Goal: Task Accomplishment & Management: Complete application form

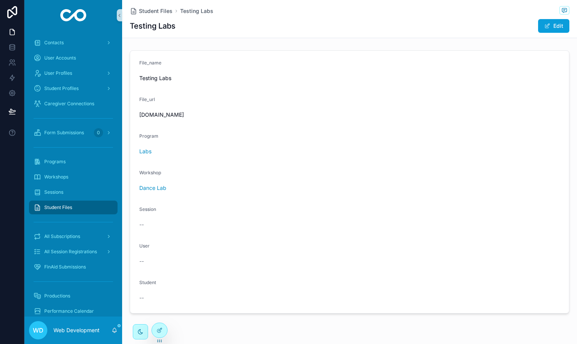
scroll to position [113, 0]
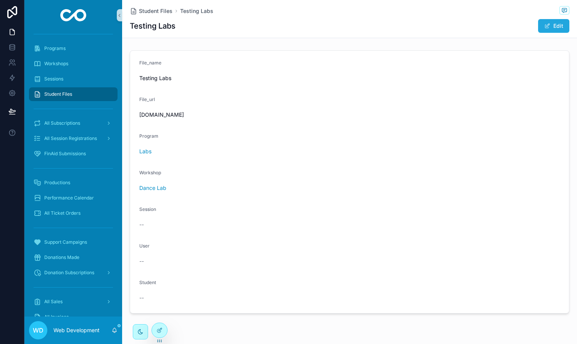
click at [559, 24] on button "Edit" at bounding box center [553, 26] width 31 height 14
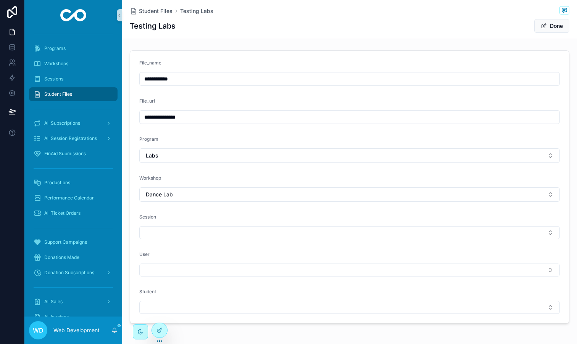
click at [215, 120] on input "**********" at bounding box center [350, 117] width 420 height 11
type input "**********"
click at [548, 29] on button "Done" at bounding box center [551, 26] width 35 height 14
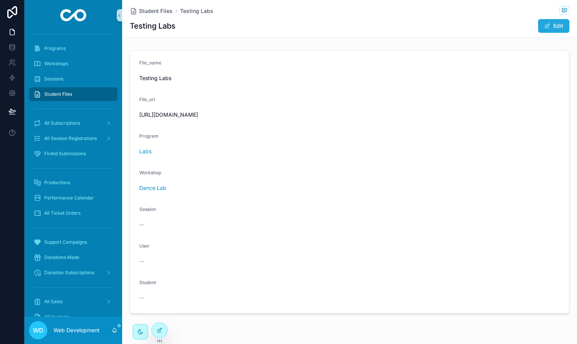
click at [553, 23] on button "Edit" at bounding box center [553, 26] width 31 height 14
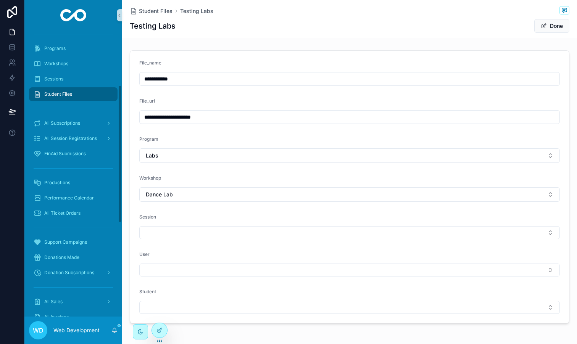
click at [172, 75] on input "**********" at bounding box center [350, 79] width 420 height 11
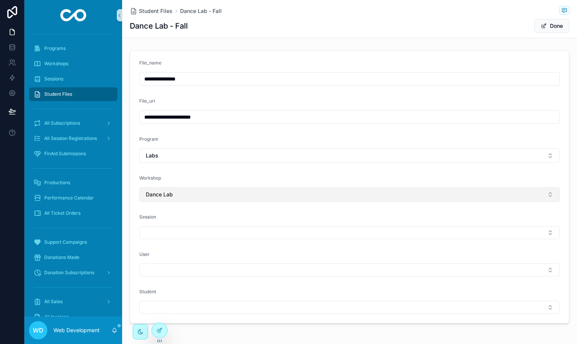
type input "**********"
click at [195, 198] on button "Dance Lab" at bounding box center [349, 194] width 420 height 14
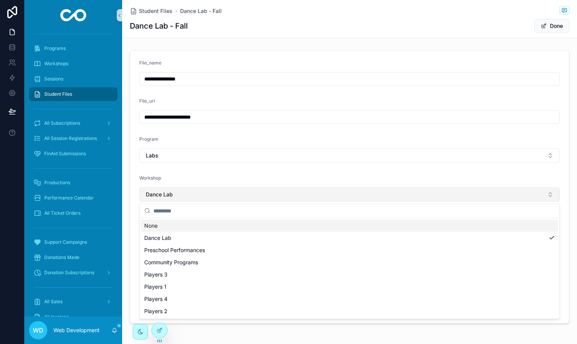
click at [195, 198] on button "Dance Lab" at bounding box center [349, 194] width 420 height 14
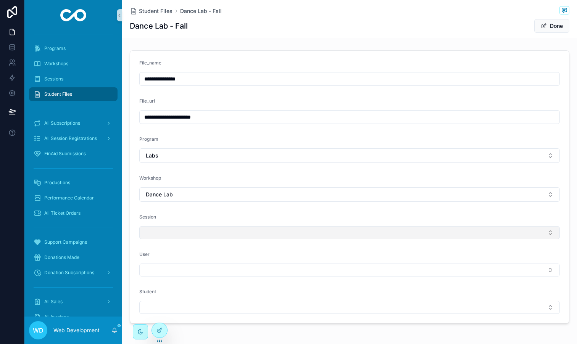
click at [187, 230] on button "Select Button" at bounding box center [349, 232] width 420 height 13
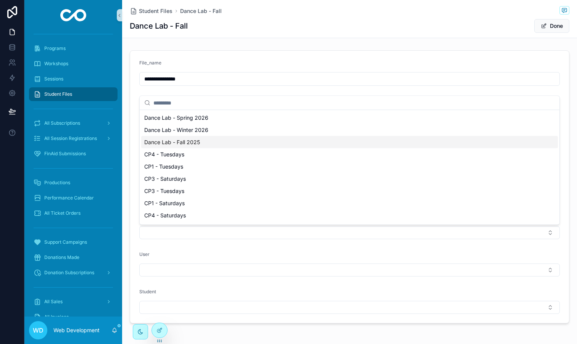
click at [194, 145] on span "Dance Lab - Fall 2025" at bounding box center [172, 142] width 56 height 8
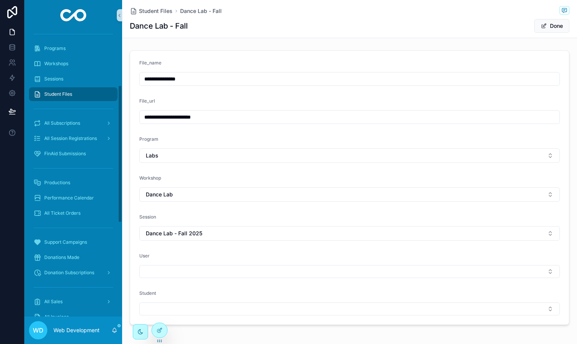
click at [61, 93] on span "Student Files" at bounding box center [58, 94] width 28 height 6
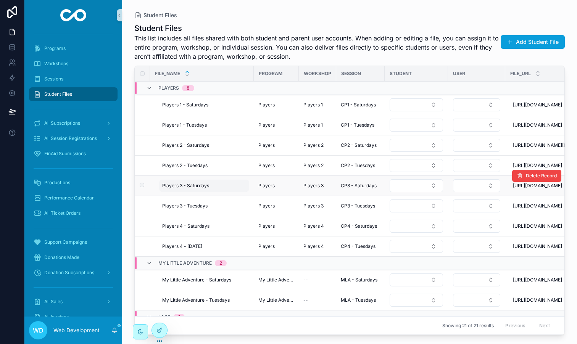
scroll to position [153, 0]
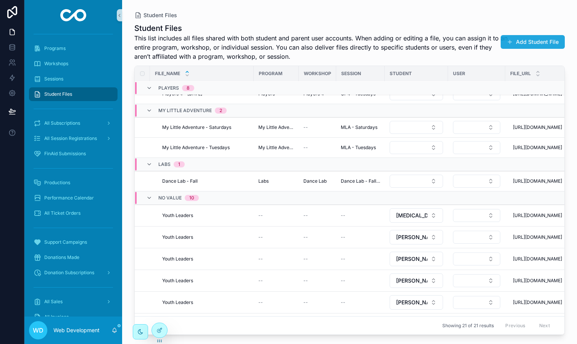
click at [528, 43] on button "Add Student File" at bounding box center [533, 42] width 64 height 14
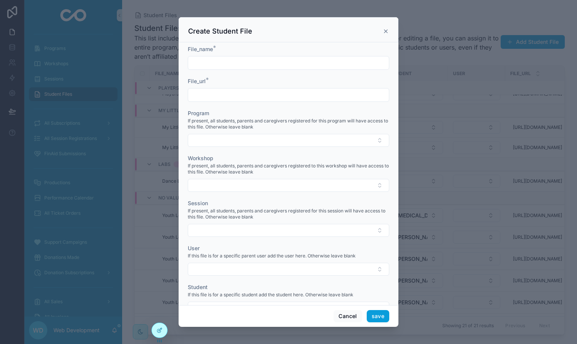
click at [227, 60] on input "scrollable content" at bounding box center [288, 63] width 201 height 11
type input "**********"
click at [213, 92] on input "scrollable content" at bounding box center [288, 95] width 201 height 11
type input "**********"
click at [211, 139] on button "Select Button" at bounding box center [288, 140] width 201 height 13
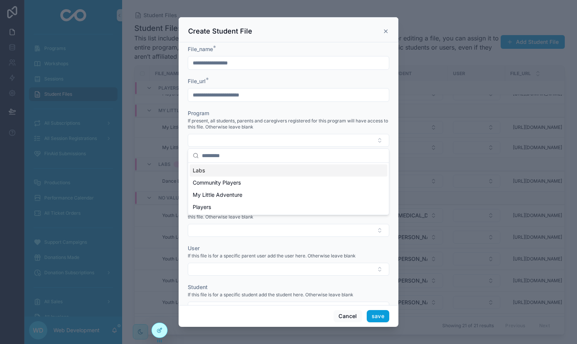
click at [206, 170] on div "Labs" at bounding box center [289, 170] width 198 height 12
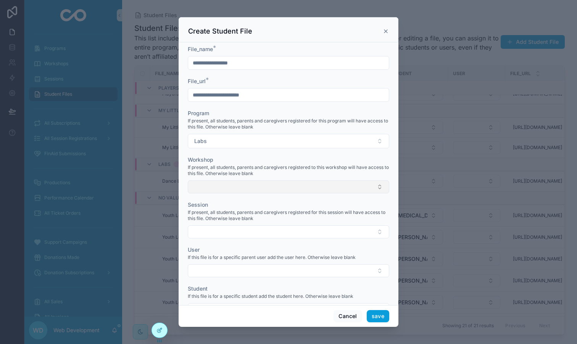
click at [216, 192] on button "Select Button" at bounding box center [288, 186] width 201 height 13
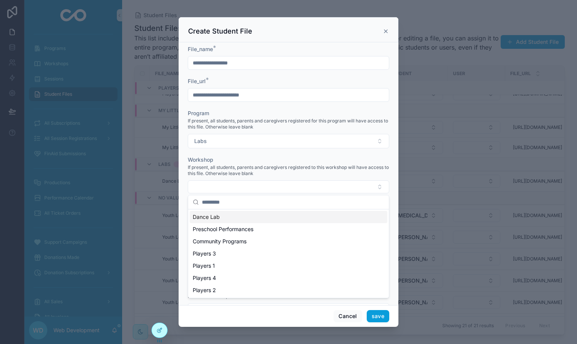
click at [217, 218] on span "Dance Lab" at bounding box center [206, 217] width 27 height 8
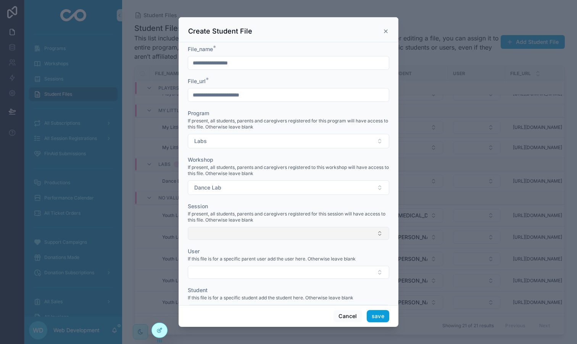
click at [211, 232] on button "Select Button" at bounding box center [288, 233] width 201 height 13
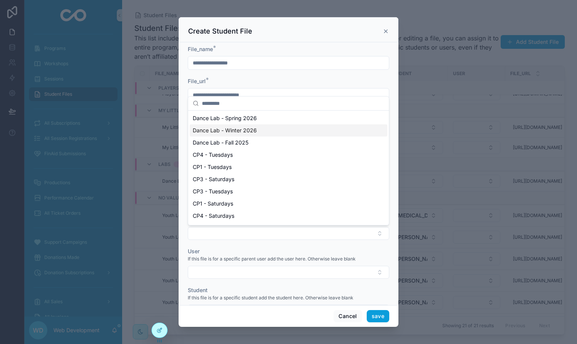
click at [236, 132] on span "Dance Lab - Winter 2026" at bounding box center [225, 131] width 64 height 8
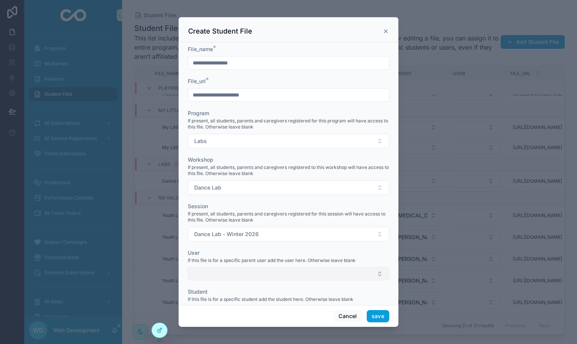
scroll to position [27, 0]
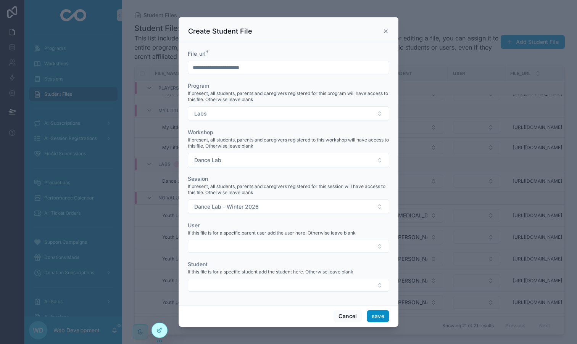
click at [375, 317] on button "save" at bounding box center [378, 316] width 23 height 12
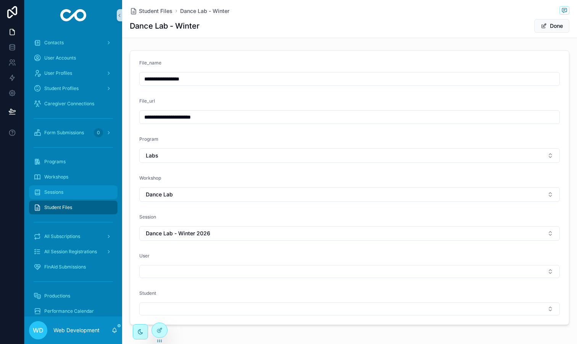
scroll to position [147, 0]
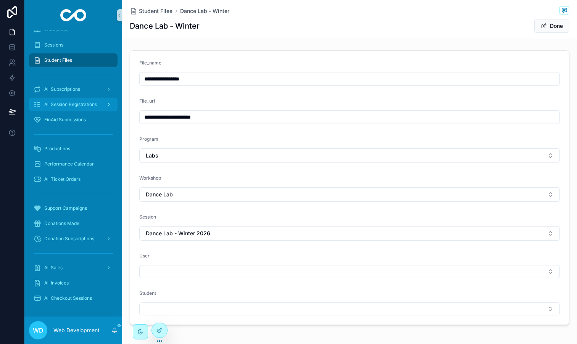
click at [73, 109] on div "All Session Registrations" at bounding box center [73, 104] width 79 height 12
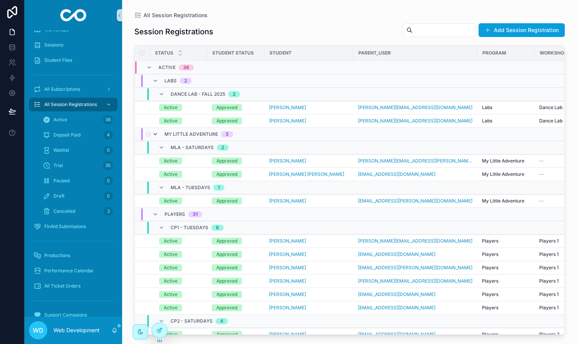
click at [154, 132] on icon "scrollable content" at bounding box center [155, 134] width 6 height 6
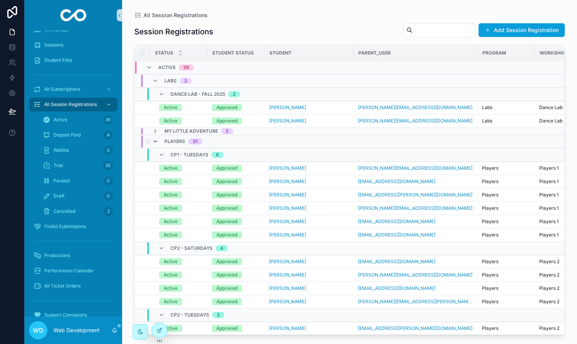
click at [156, 143] on icon "scrollable content" at bounding box center [155, 141] width 6 height 6
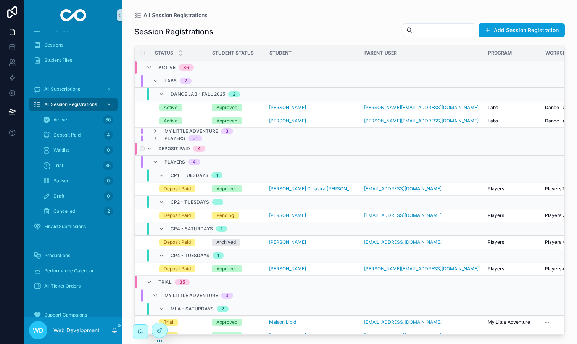
click at [150, 149] on icon "scrollable content" at bounding box center [149, 149] width 6 height 6
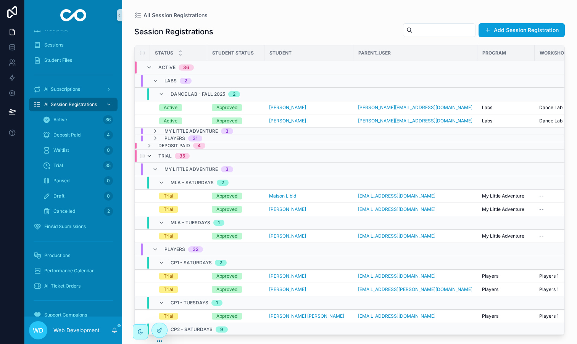
click at [150, 157] on icon "scrollable content" at bounding box center [149, 156] width 6 height 6
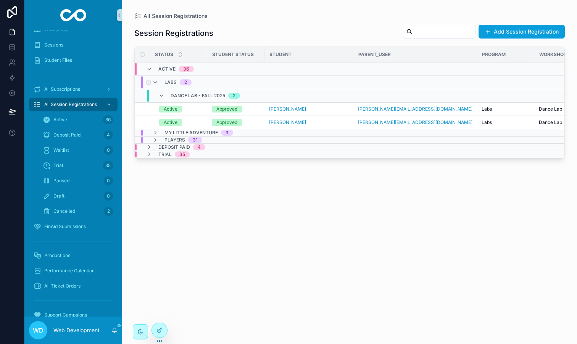
click at [156, 82] on icon "scrollable content" at bounding box center [155, 82] width 6 height 6
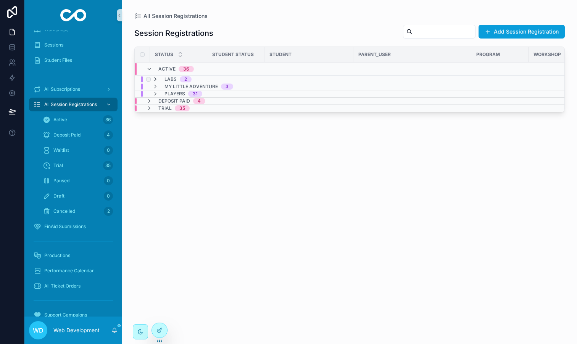
click at [156, 79] on icon "scrollable content" at bounding box center [155, 79] width 6 height 6
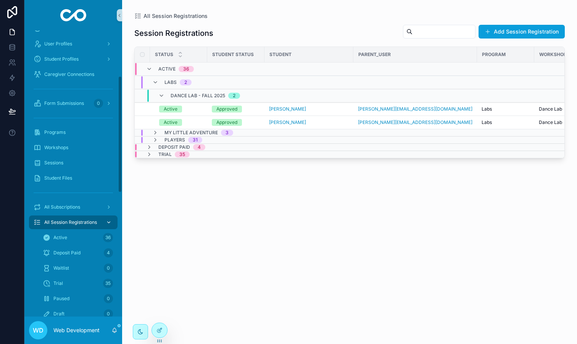
scroll to position [23, 0]
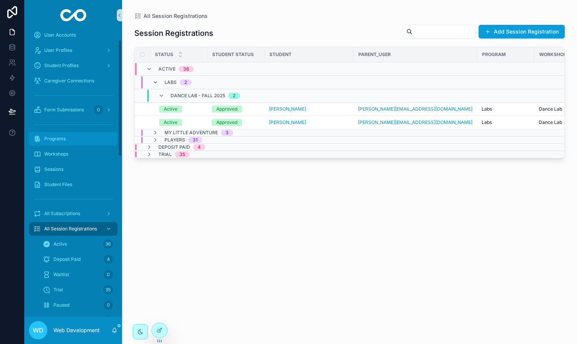
click at [68, 139] on div "Programs" at bounding box center [73, 139] width 79 height 12
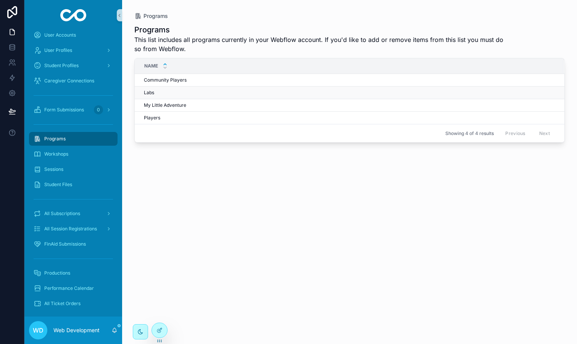
click at [168, 93] on div "Labs Labs" at bounding box center [349, 93] width 411 height 6
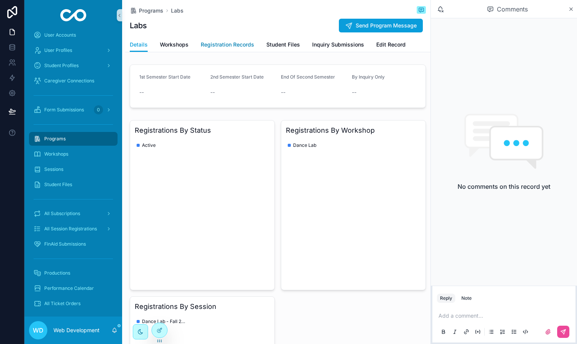
click at [217, 44] on span "Registration Records" at bounding box center [227, 45] width 53 height 8
